Goal: Task Accomplishment & Management: Manage account settings

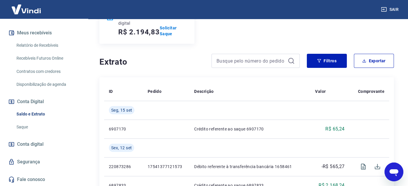
scroll to position [97, 0]
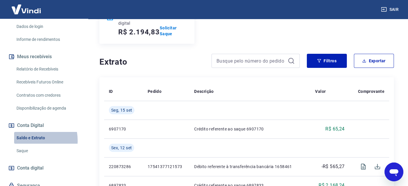
click at [25, 144] on link "Saldo e Extrato" at bounding box center [47, 138] width 67 height 12
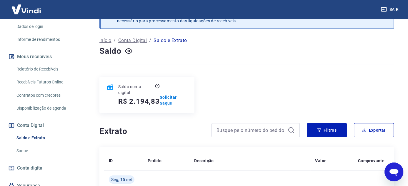
scroll to position [88, 0]
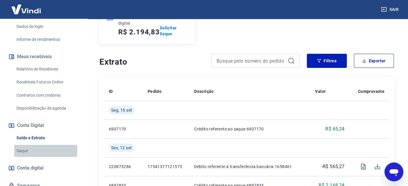
click at [28, 156] on link "Saque" at bounding box center [47, 151] width 67 height 12
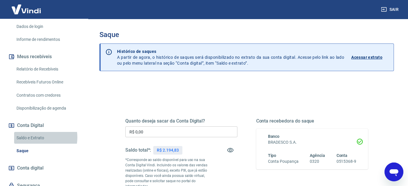
click at [33, 143] on link "Saldo e Extrato" at bounding box center [47, 138] width 67 height 12
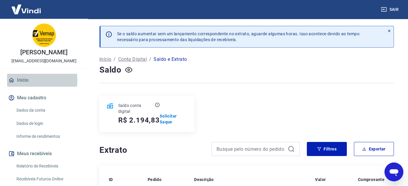
click at [27, 86] on link "Início" at bounding box center [44, 80] width 74 height 13
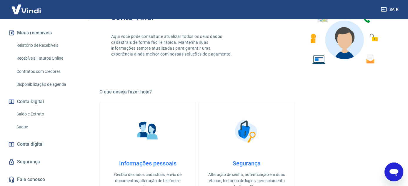
scroll to position [88, 0]
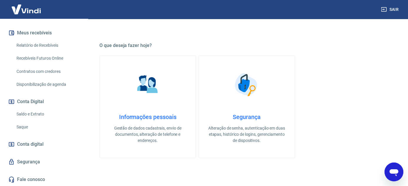
click at [37, 125] on link "Saque" at bounding box center [47, 127] width 67 height 12
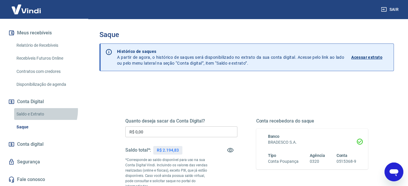
click at [36, 110] on link "Saldo e Extrato" at bounding box center [47, 114] width 67 height 12
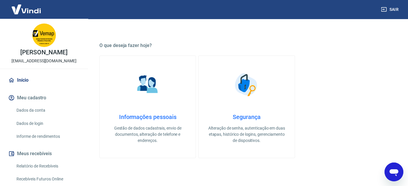
scroll to position [27, 0]
